Goal: Task Accomplishment & Management: Complete application form

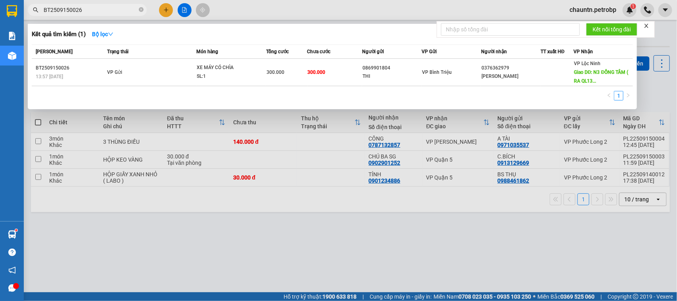
click at [83, 8] on input "BT2509150026" at bounding box center [91, 10] width 94 height 9
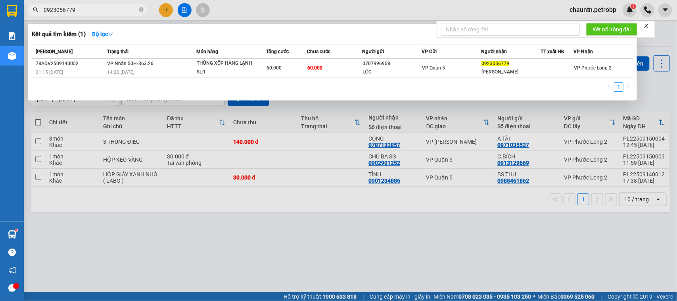
type input "0923056779"
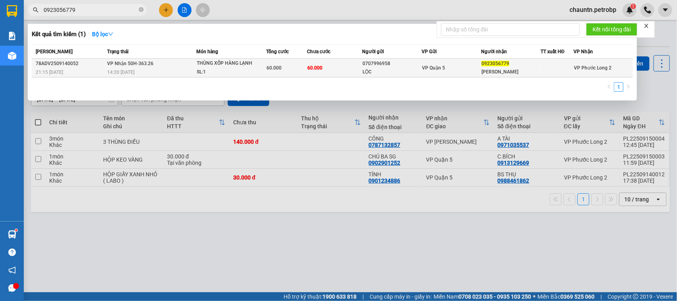
click at [332, 72] on td "60.000" at bounding box center [335, 68] width 55 height 19
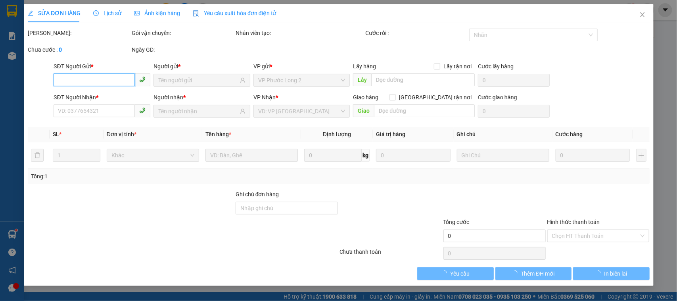
type input "0707996958"
type input "LỘC"
type input "0923056779"
type input "[PERSON_NAME]"
type input "60.000"
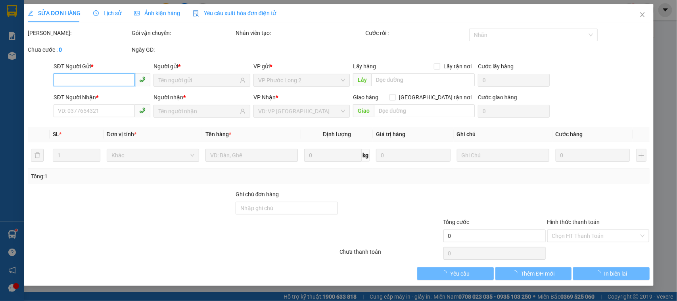
type input "60.000"
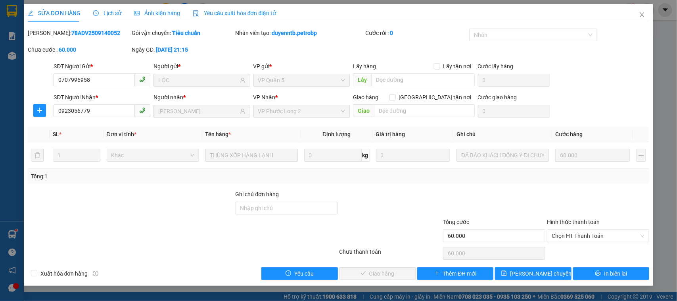
click at [112, 11] on span "Lịch sử" at bounding box center [107, 13] width 28 height 6
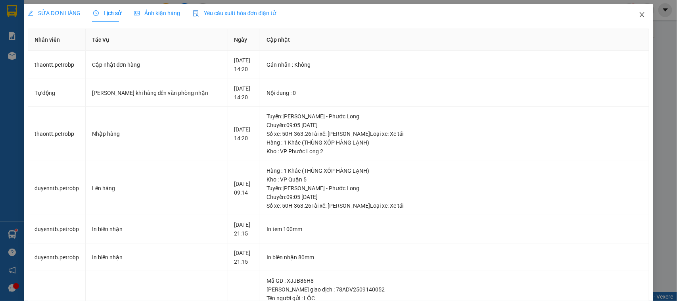
click at [641, 13] on icon "close" at bounding box center [643, 14] width 4 height 5
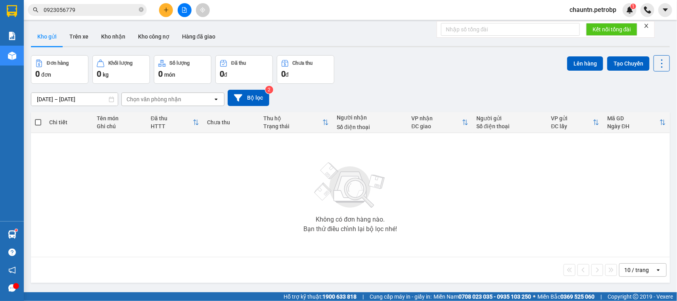
click at [106, 4] on span "0923056779" at bounding box center [87, 10] width 119 height 12
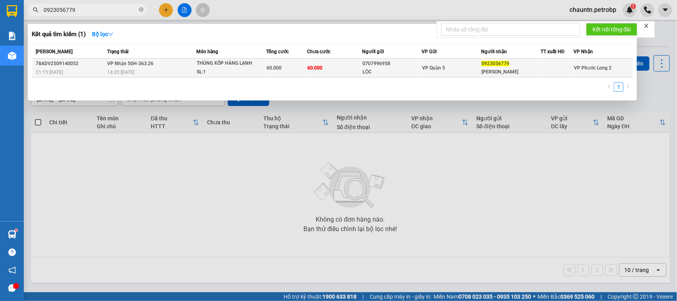
click at [158, 64] on td "VP Nhận 50H-363.26 14:20 [DATE]" at bounding box center [151, 68] width 92 height 19
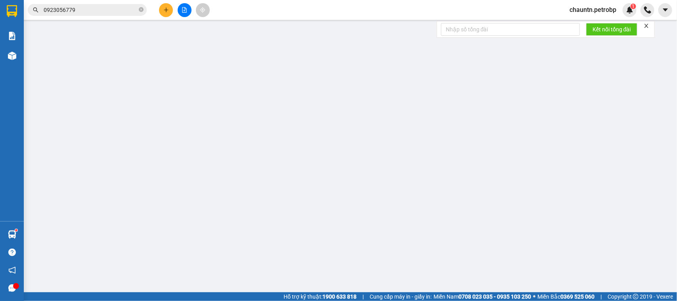
type input "0707996958"
type input "LỘC"
type input "0923056779"
type input "[PERSON_NAME]"
type input "60.000"
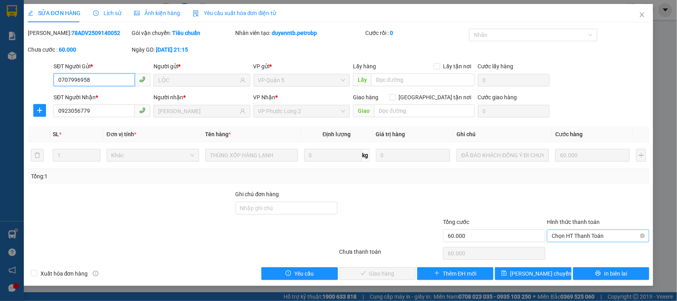
click at [603, 237] on span "Chọn HT Thanh Toán" at bounding box center [598, 236] width 93 height 12
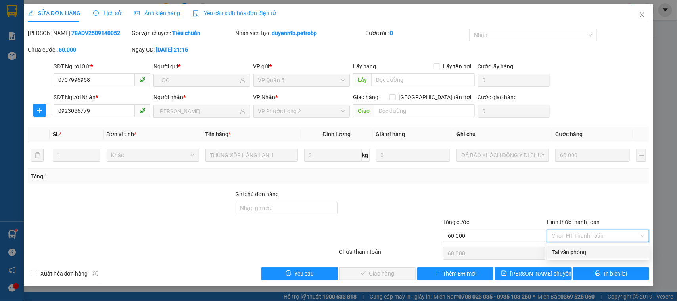
click at [578, 249] on div "Tại văn phòng" at bounding box center [598, 252] width 93 height 9
type input "0"
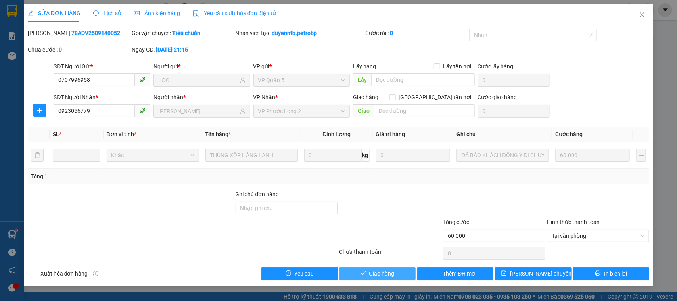
click at [386, 277] on span "Giao hàng" at bounding box center [381, 273] width 25 height 9
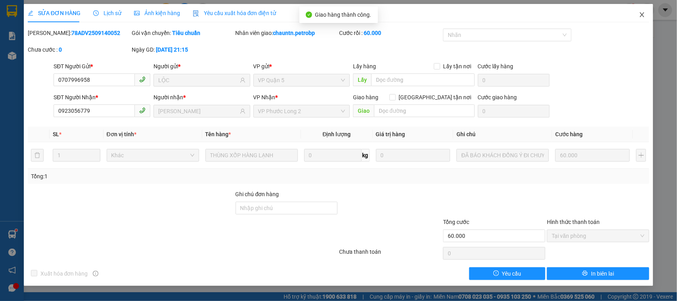
click at [640, 14] on icon "close" at bounding box center [642, 15] width 6 height 6
